Goal: Check status: Check status

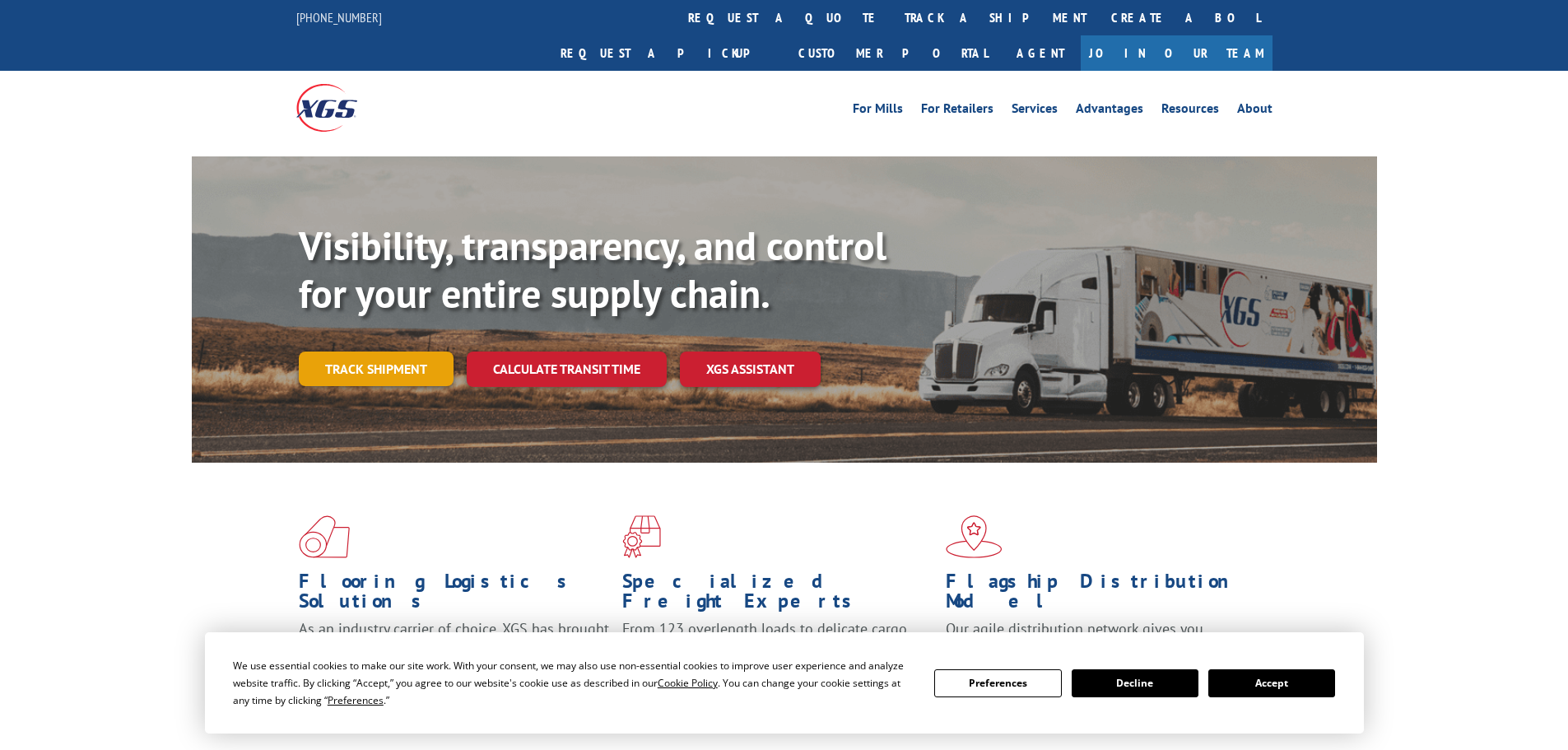
click at [399, 352] on link "Track shipment" at bounding box center [375, 369] width 154 height 35
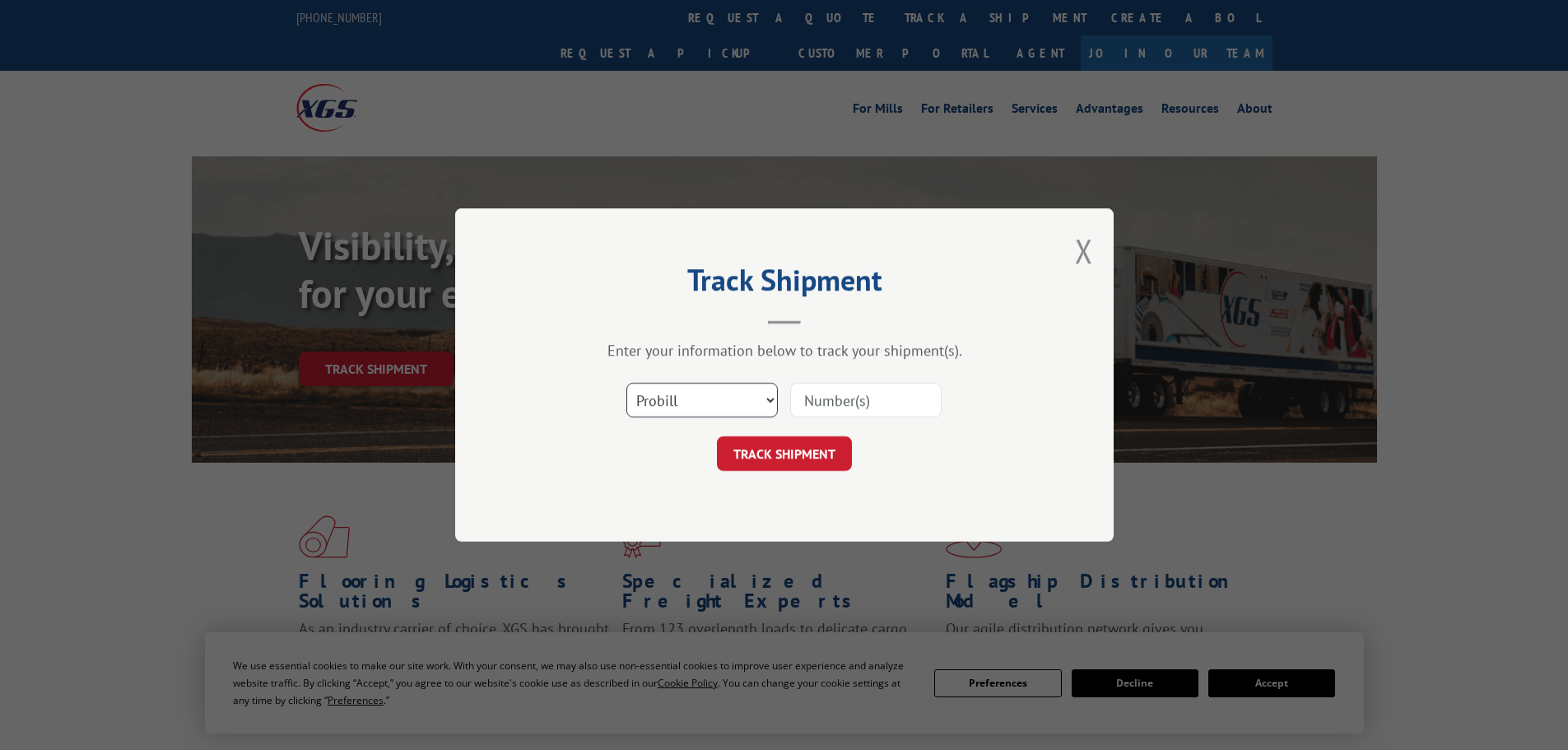
click at [694, 397] on select "Select category... Probill BOL PO" at bounding box center [702, 400] width 152 height 35
select select "bol"
click at [626, 383] on select "Select category... Probill BOL PO" at bounding box center [702, 400] width 152 height 35
click at [822, 396] on input at bounding box center [866, 400] width 152 height 35
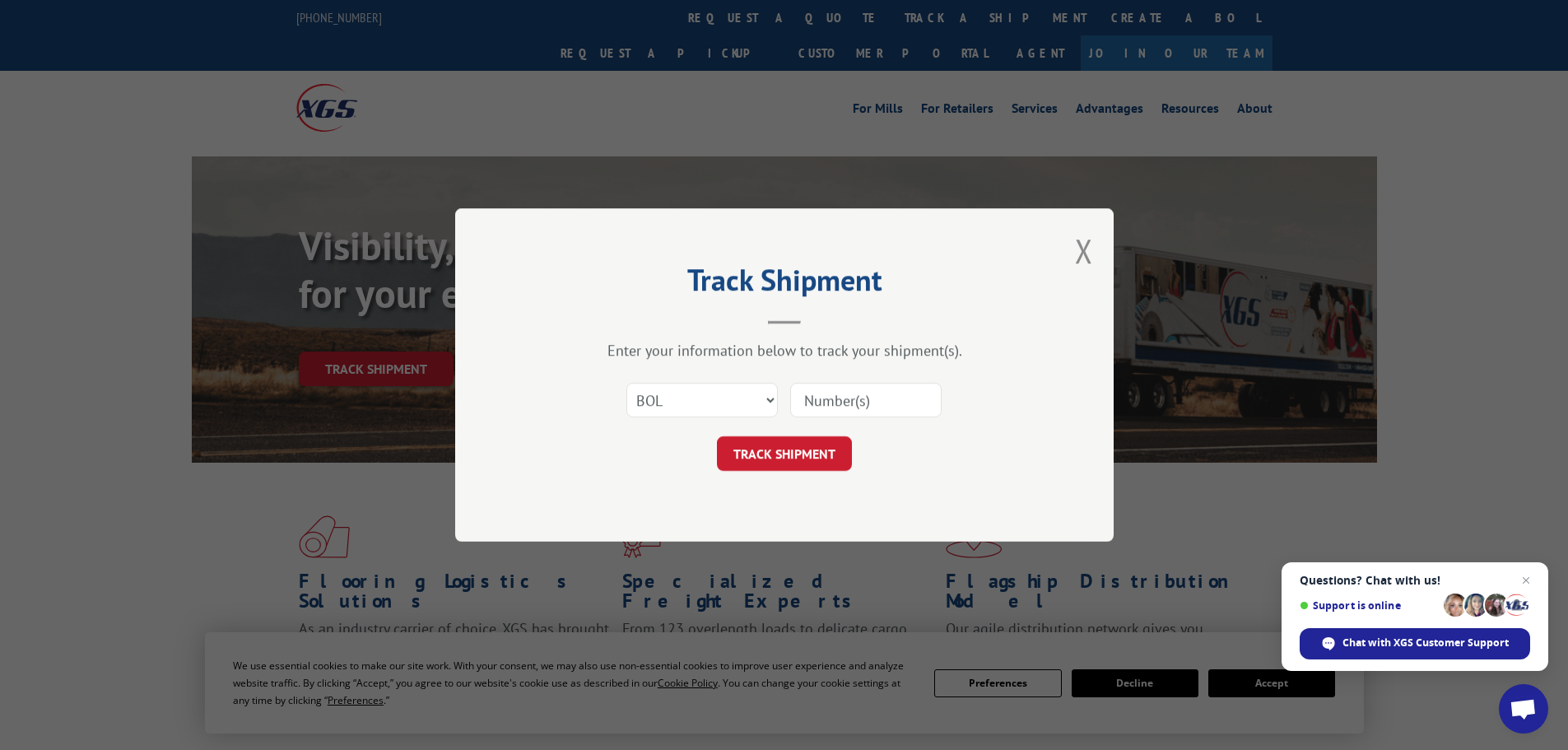
paste input "7043986"
type input "7043986"
click at [819, 460] on button "TRACK SHIPMENT" at bounding box center [784, 453] width 135 height 35
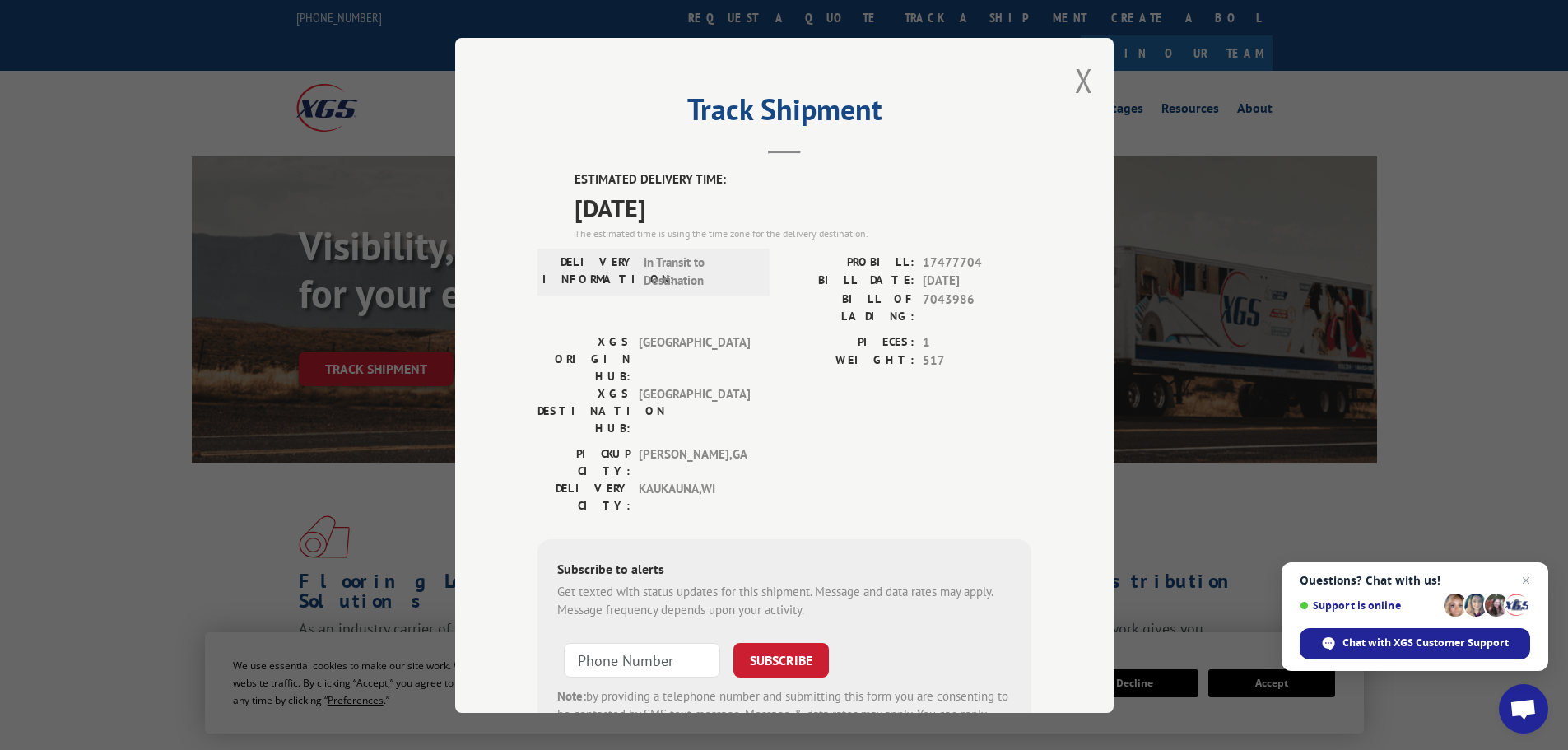
drag, startPoint x: 706, startPoint y: 211, endPoint x: 560, endPoint y: 212, distance: 146.0
click at [560, 212] on div "ESTIMATED DELIVERY TIME: [DATE] The estimated time is using the time zone for t…" at bounding box center [784, 467] width 494 height 592
copy span "[DATE]"
click at [1087, 78] on div "Track Shipment ESTIMATED DELIVERY TIME: 10/06/2025 The estimated time is using …" at bounding box center [785, 375] width 659 height 675
click at [1075, 84] on button "Close modal" at bounding box center [1083, 80] width 18 height 44
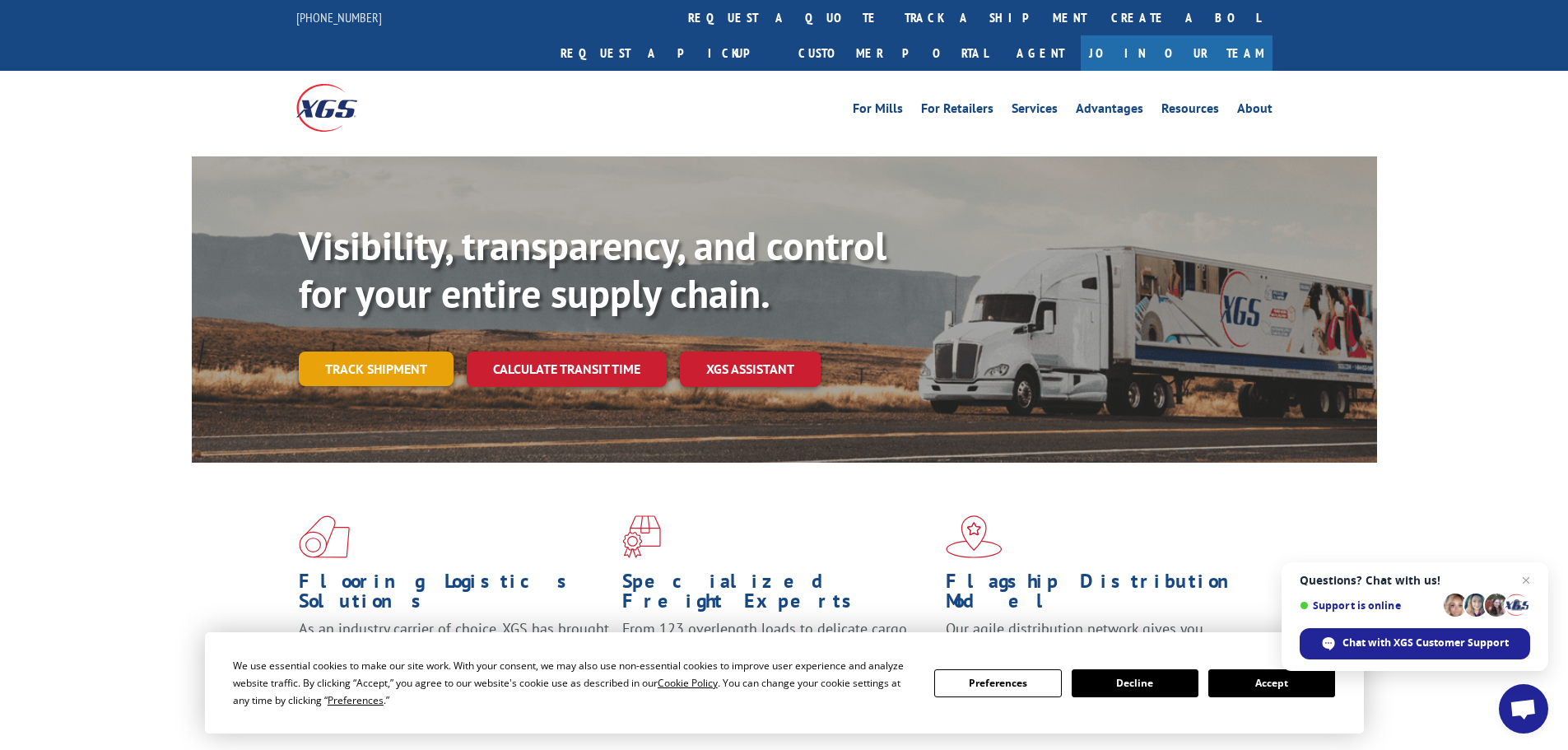
click at [421, 352] on link "Track shipment" at bounding box center [375, 369] width 154 height 35
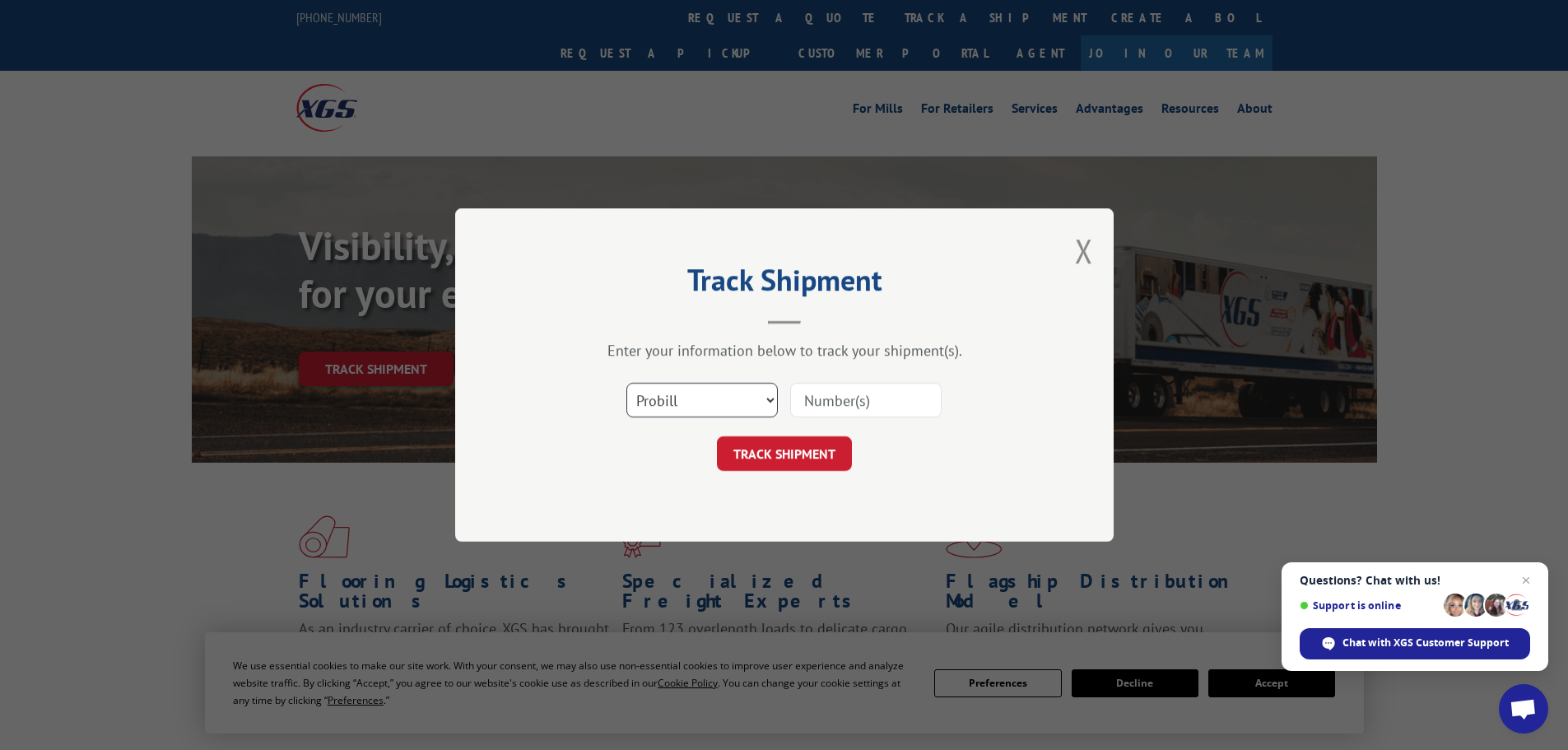
click at [724, 403] on select "Select category... Probill BOL PO" at bounding box center [702, 400] width 152 height 35
select select "bol"
click at [626, 383] on select "Select category... Probill BOL PO" at bounding box center [702, 400] width 152 height 35
click at [839, 404] on input at bounding box center [866, 400] width 152 height 35
paste input "5499594"
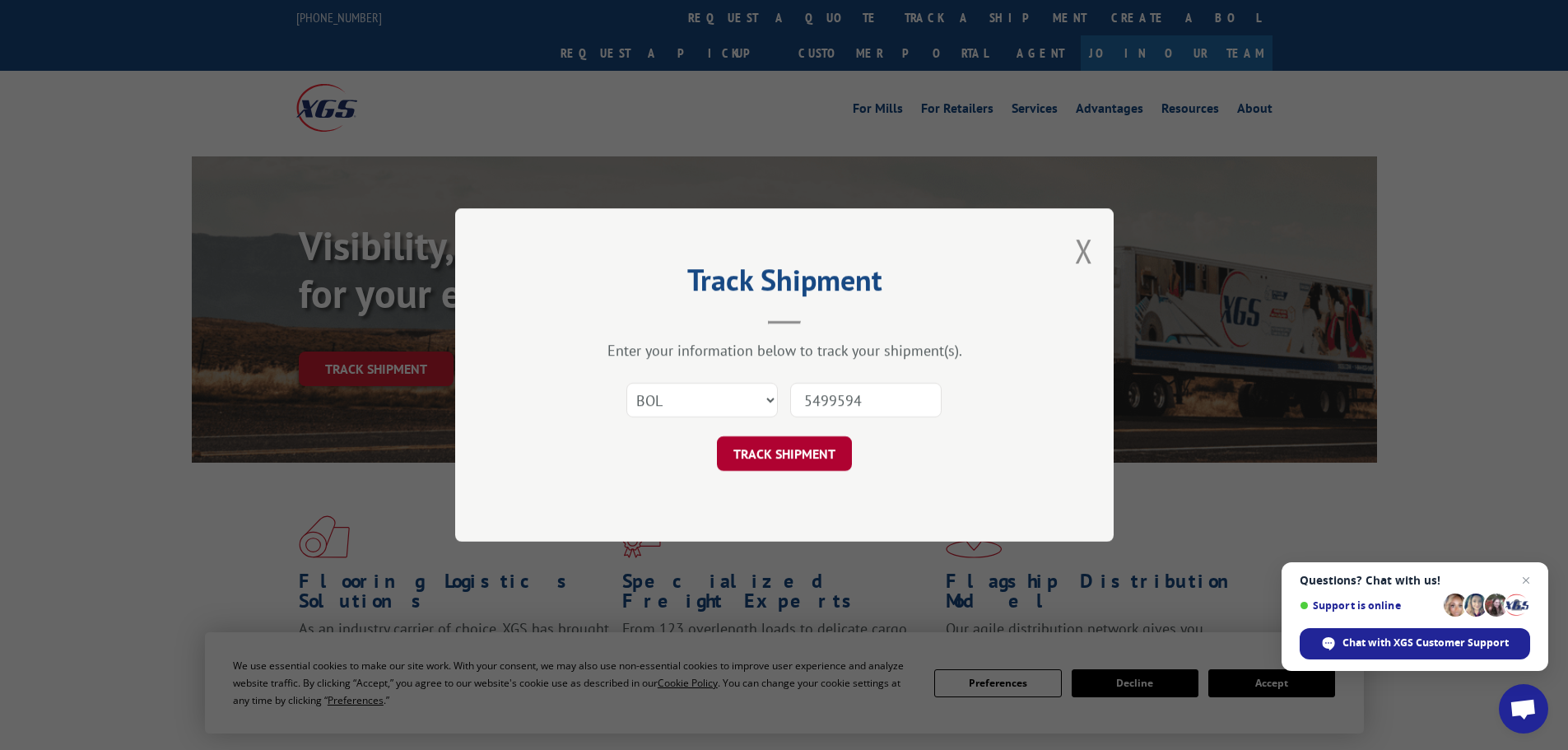
type input "5499594"
click at [793, 453] on button "TRACK SHIPMENT" at bounding box center [784, 453] width 135 height 35
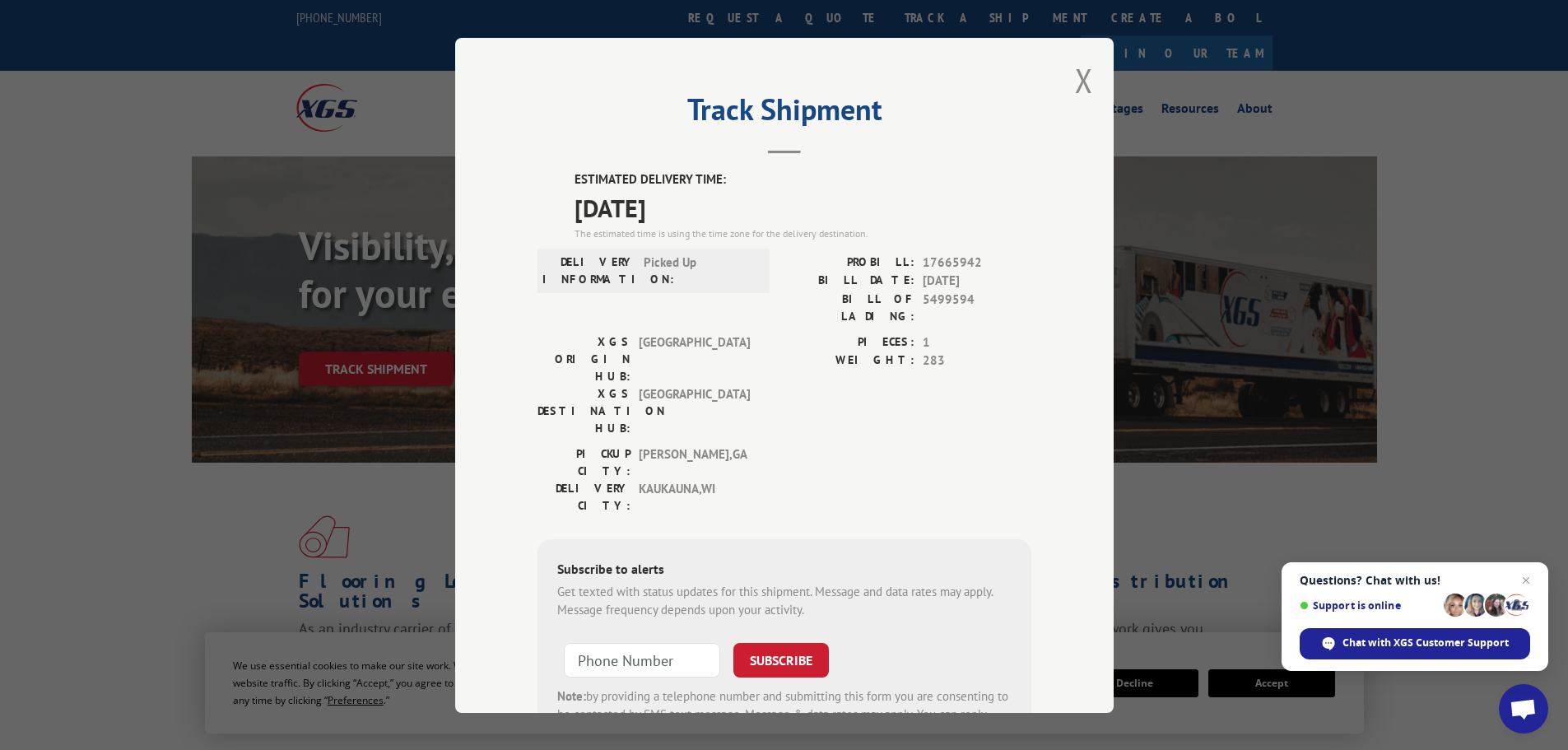
drag, startPoint x: 568, startPoint y: 213, endPoint x: 716, endPoint y: 210, distance: 148.0
click at [726, 212] on span "[DATE]" at bounding box center [804, 206] width 457 height 37
copy span "[DATE]"
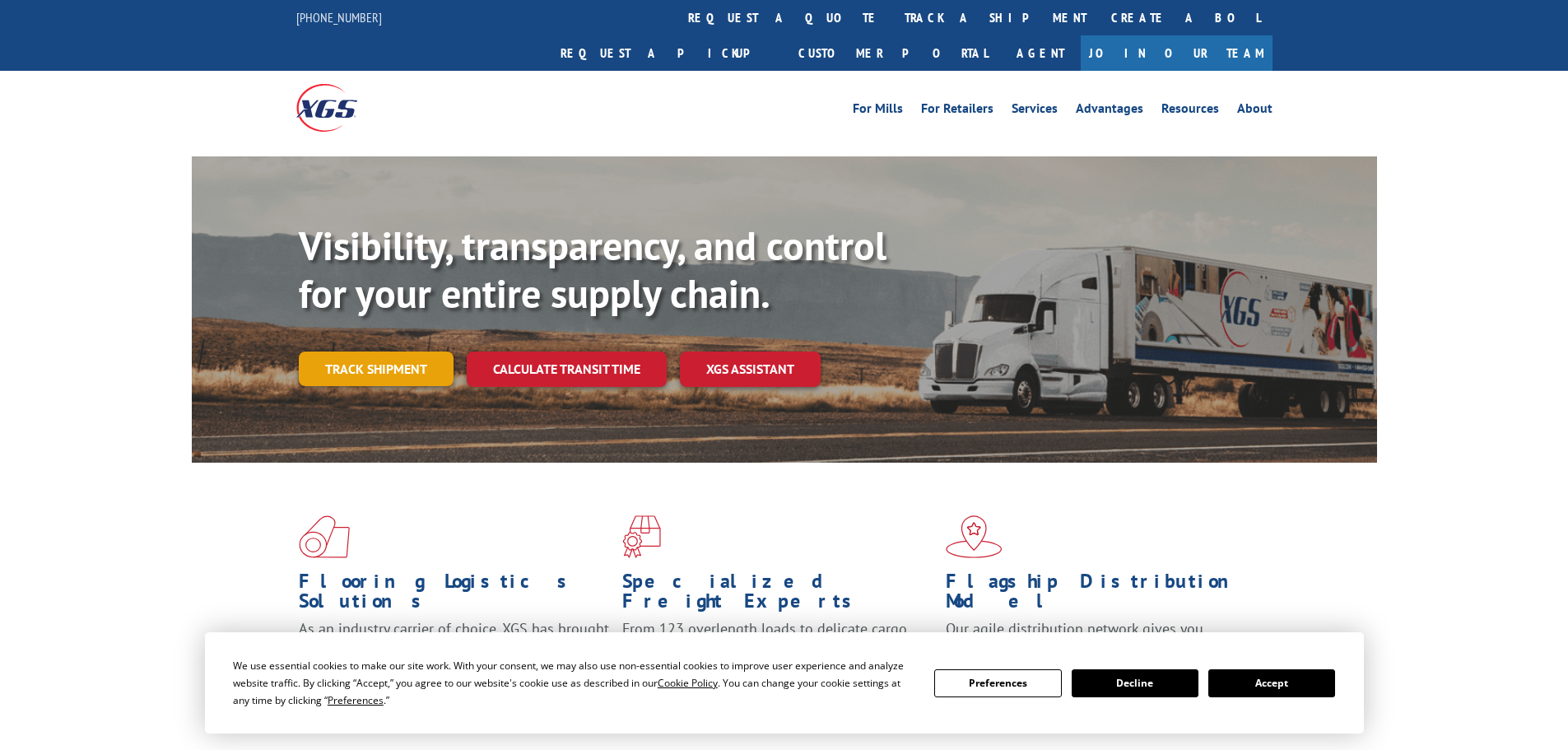
click at [397, 352] on link "Track shipment" at bounding box center [375, 369] width 154 height 35
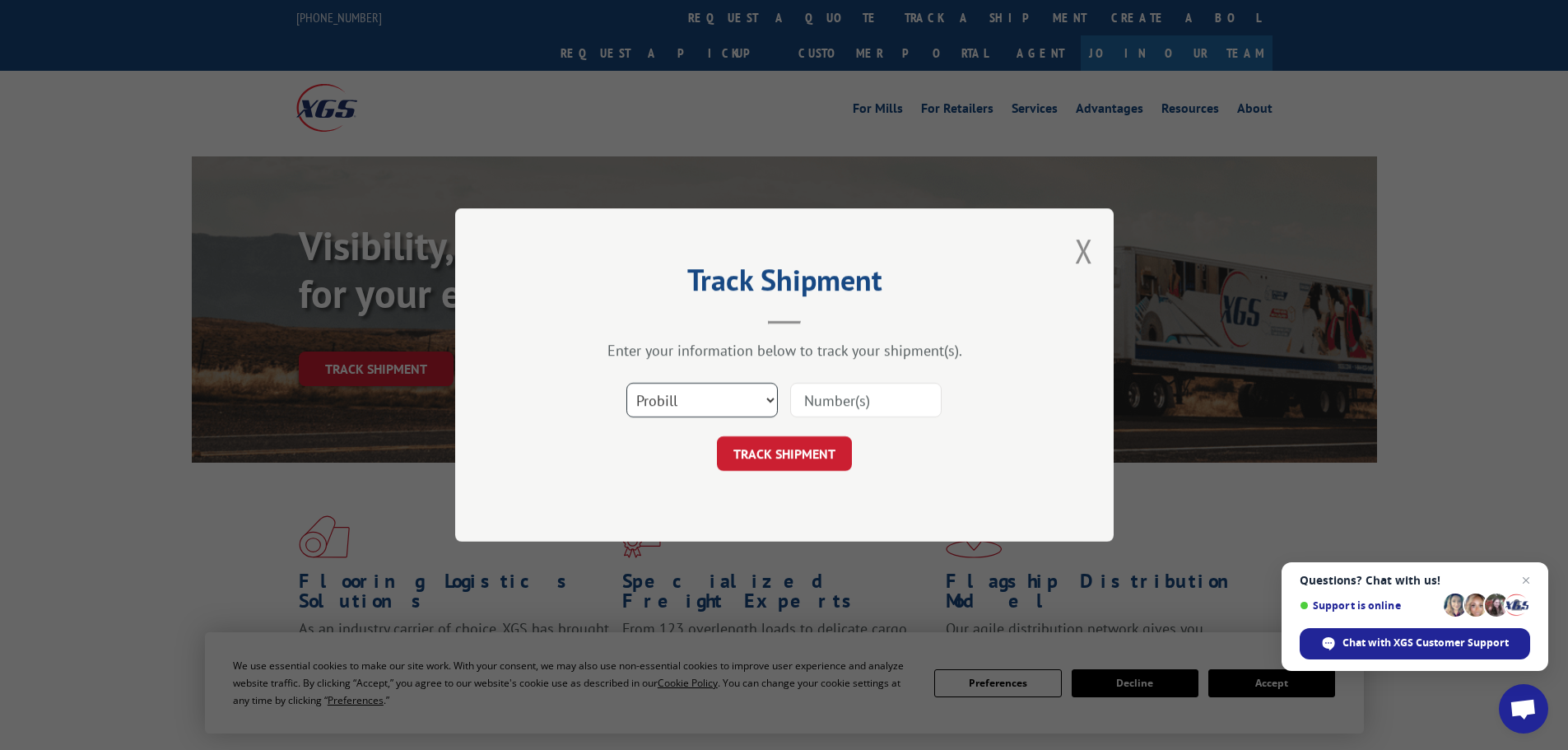
click at [738, 390] on select "Select category... Probill BOL PO" at bounding box center [702, 400] width 152 height 35
select select "bol"
click at [626, 383] on select "Select category... Probill BOL PO" at bounding box center [702, 400] width 152 height 35
click at [833, 405] on input at bounding box center [866, 400] width 152 height 35
paste input "5509716"
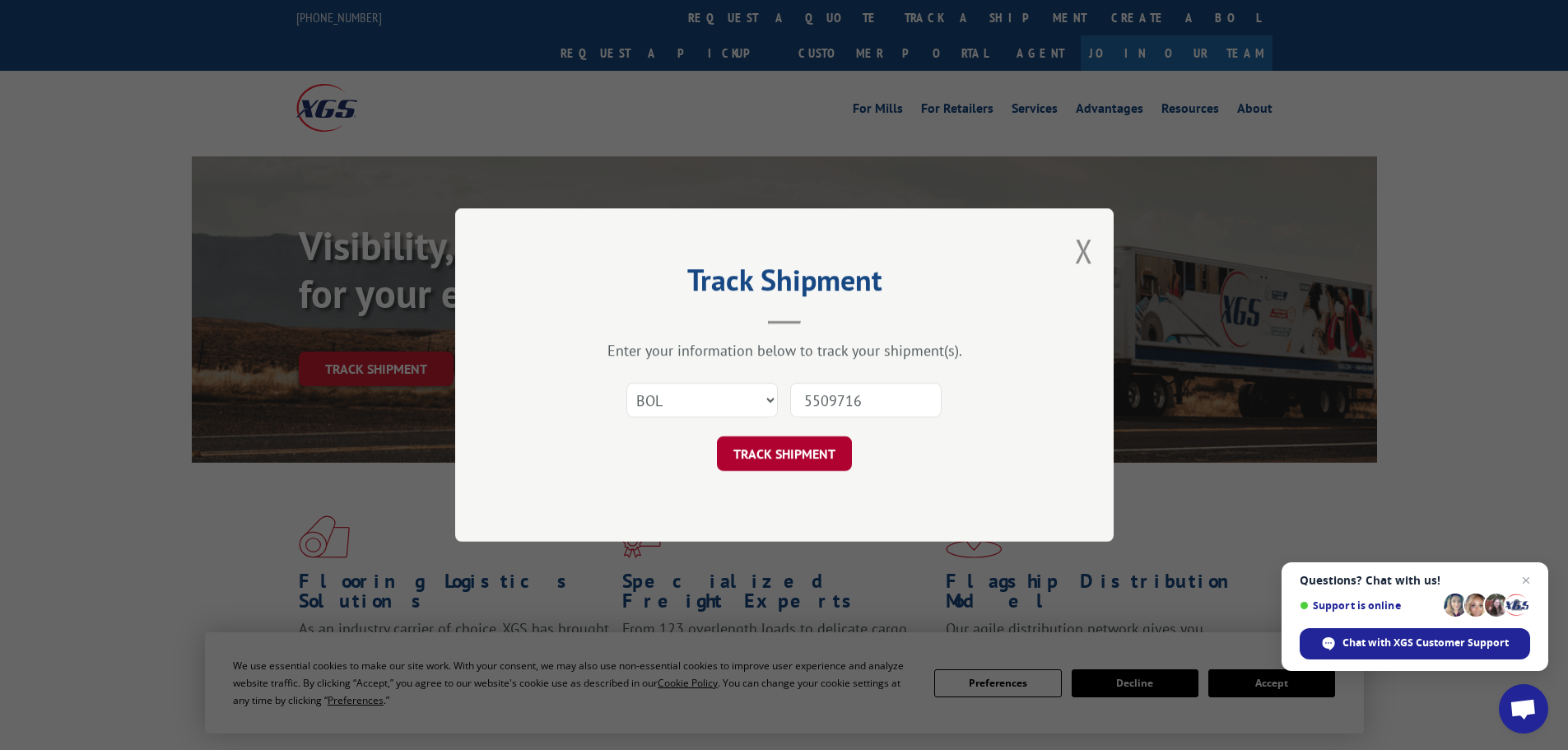
type input "5509716"
click at [809, 454] on button "TRACK SHIPMENT" at bounding box center [784, 453] width 135 height 35
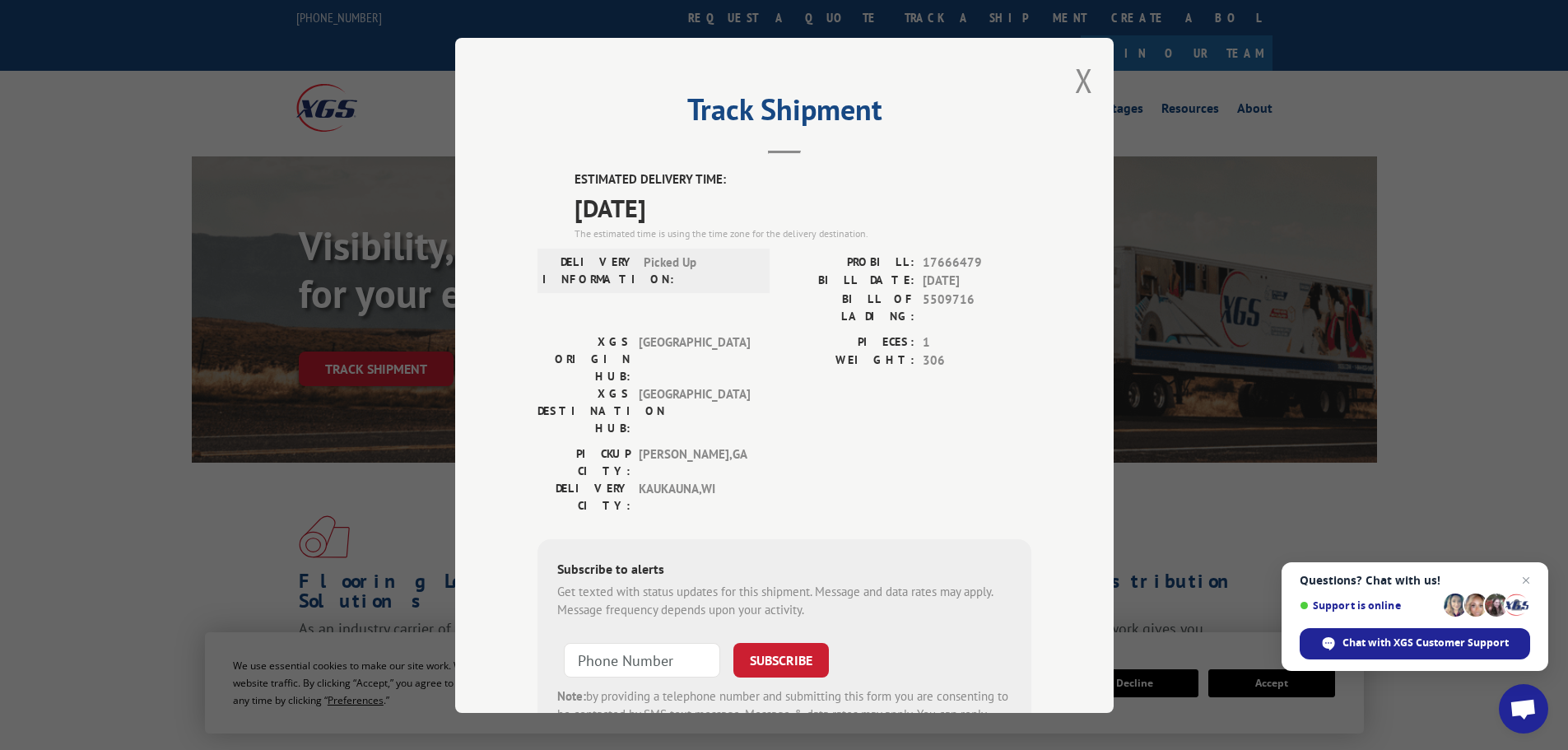
drag, startPoint x: 573, startPoint y: 204, endPoint x: 702, endPoint y: 201, distance: 129.0
click at [702, 201] on span "[DATE]" at bounding box center [804, 206] width 457 height 37
copy span "[DATE]"
drag, startPoint x: 1062, startPoint y: 70, endPoint x: 1078, endPoint y: 81, distance: 19.4
click at [1078, 81] on div "Track Shipment ESTIMATED DELIVERY TIME: [DATE] The estimated time is using the …" at bounding box center [785, 375] width 659 height 675
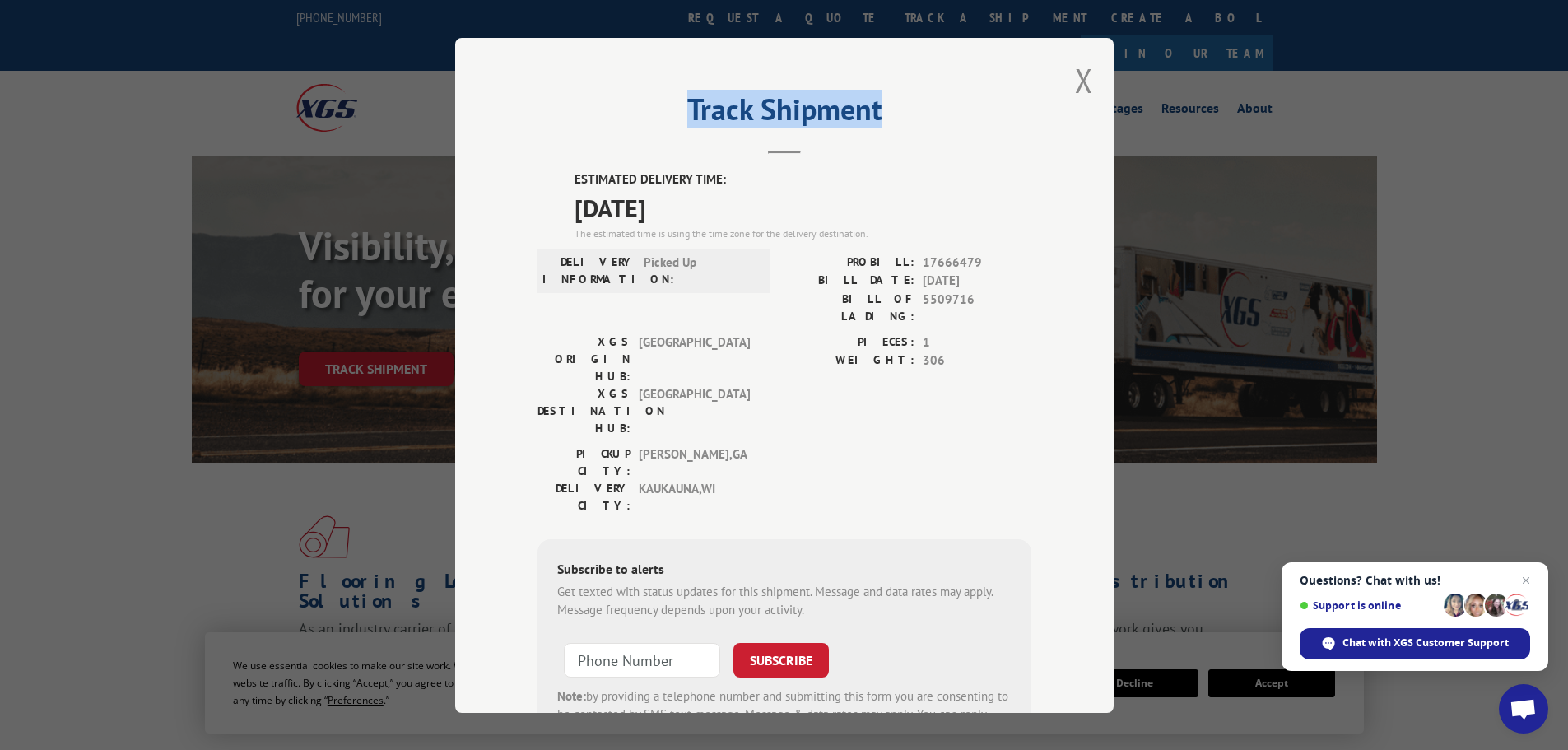
drag, startPoint x: 1077, startPoint y: 82, endPoint x: 1045, endPoint y: 49, distance: 46.0
click at [1077, 82] on button "Close modal" at bounding box center [1083, 80] width 18 height 44
